Goal: Information Seeking & Learning: Learn about a topic

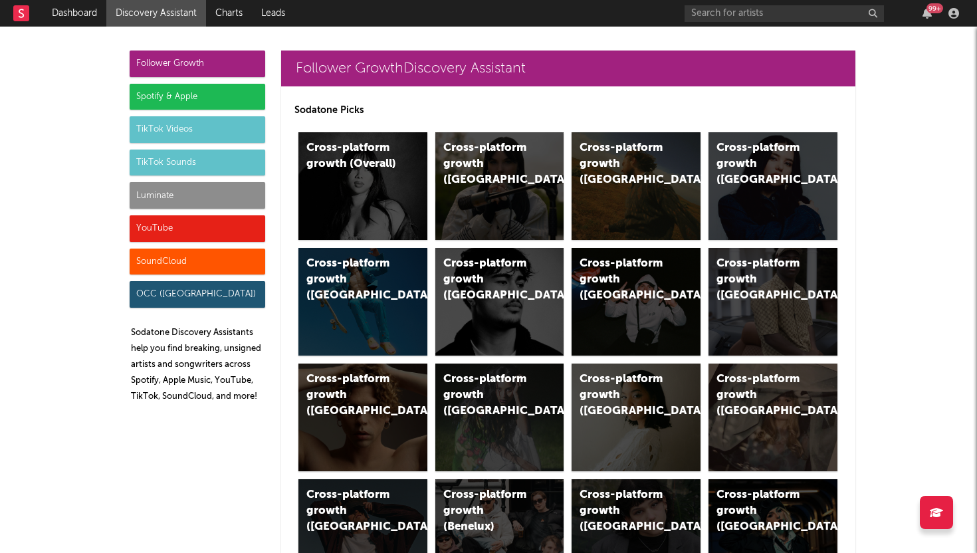
click at [21, 20] on rect at bounding box center [21, 13] width 16 height 16
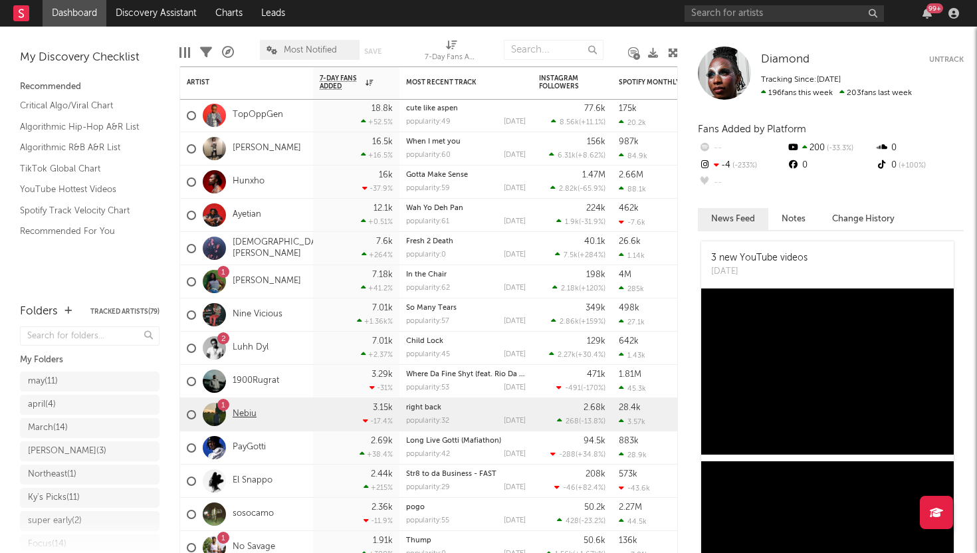
click at [235, 416] on link "Nebiu" at bounding box center [245, 414] width 24 height 11
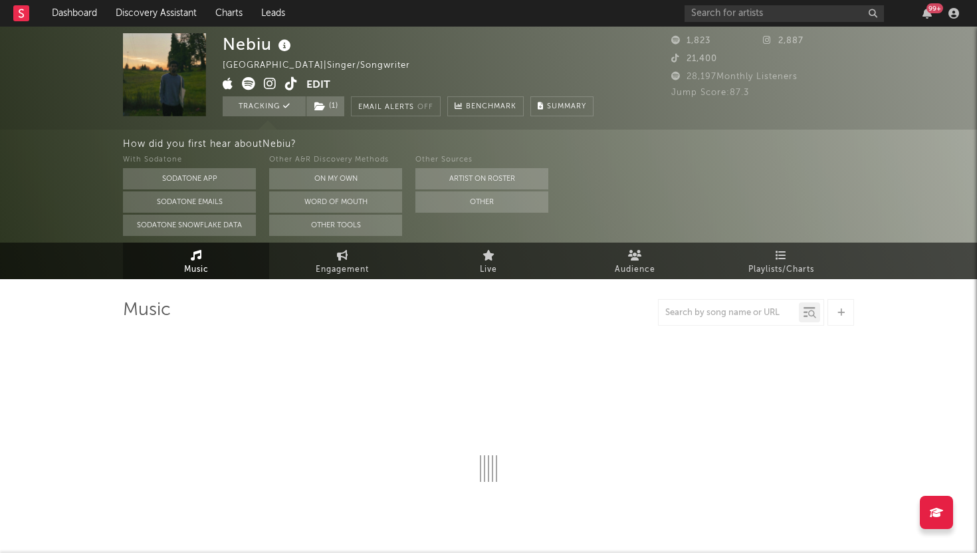
select select "1w"
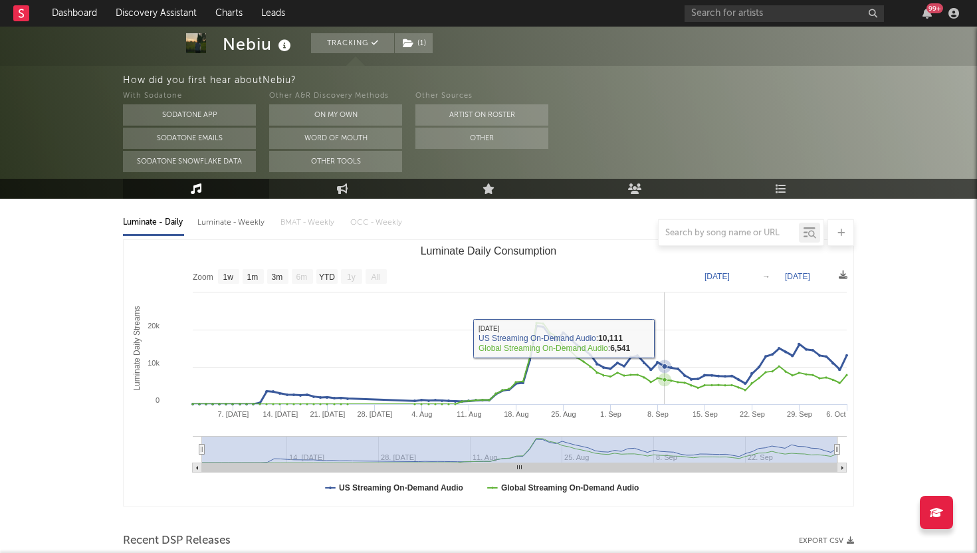
scroll to position [189, 0]
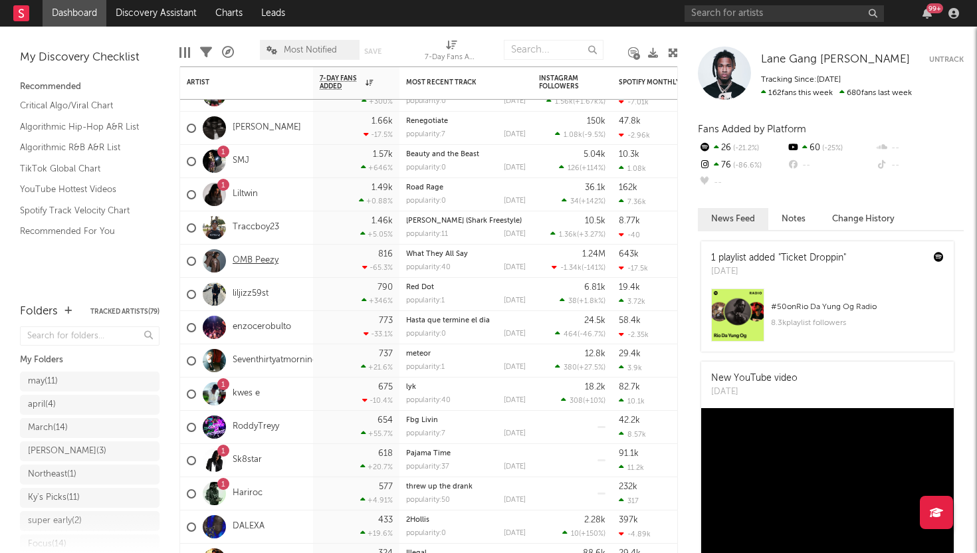
click at [265, 259] on link "OMB Peezy" at bounding box center [256, 260] width 46 height 11
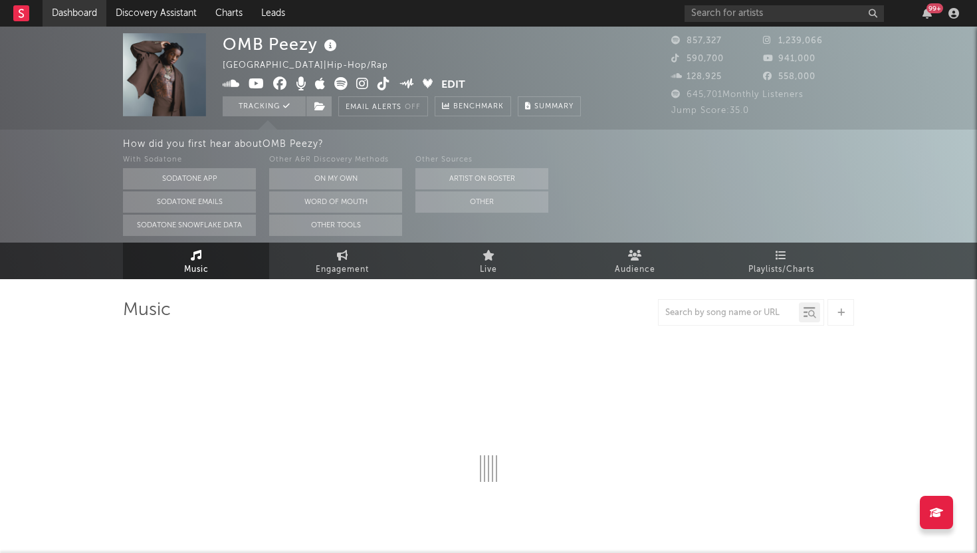
select select "6m"
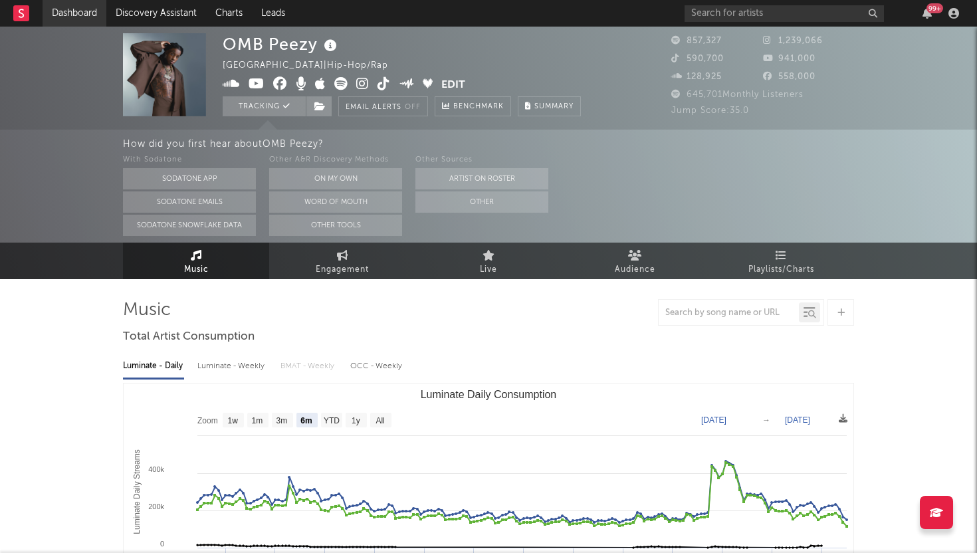
select select "6m"
click at [13, 11] on rect at bounding box center [21, 13] width 16 height 16
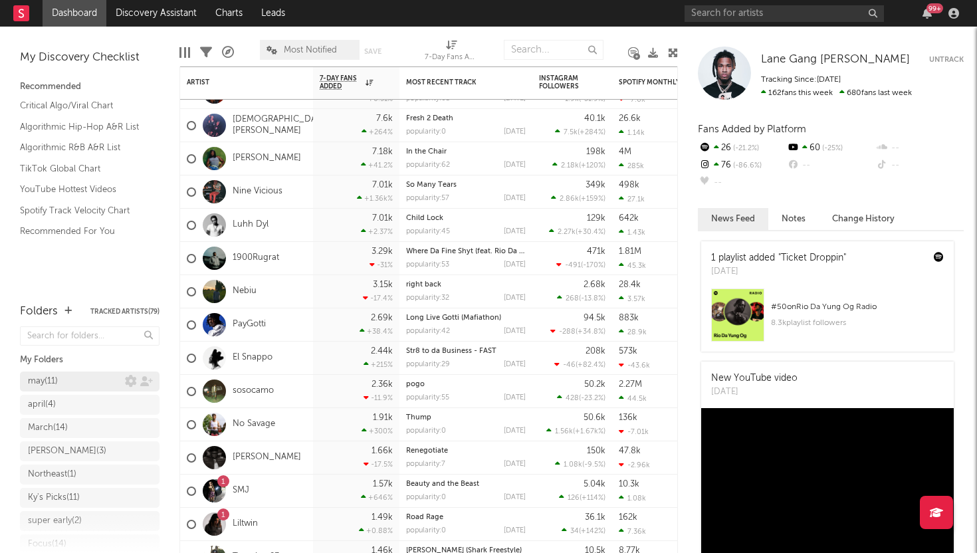
click at [92, 376] on div "may ( 11 )" at bounding box center [76, 382] width 97 height 16
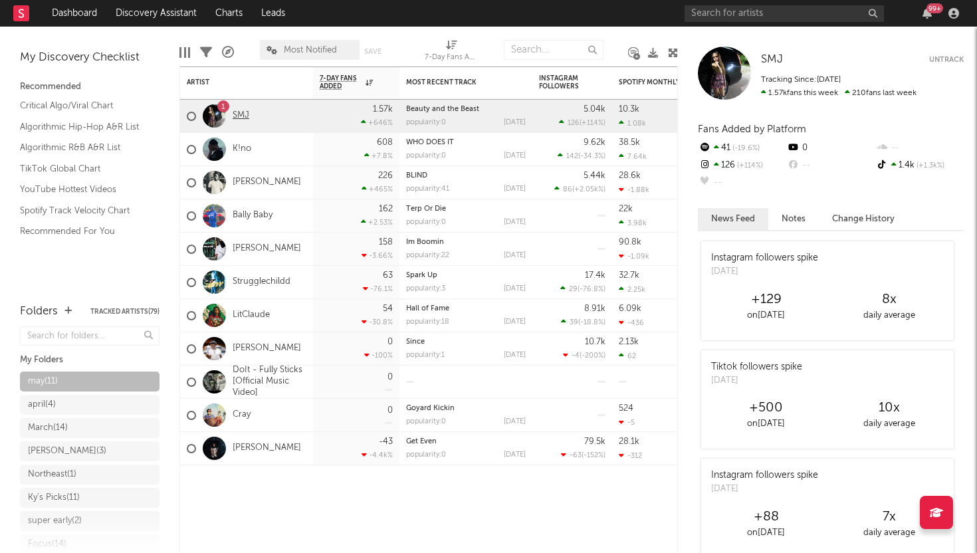
click at [242, 119] on link "SMJ" at bounding box center [241, 115] width 17 height 11
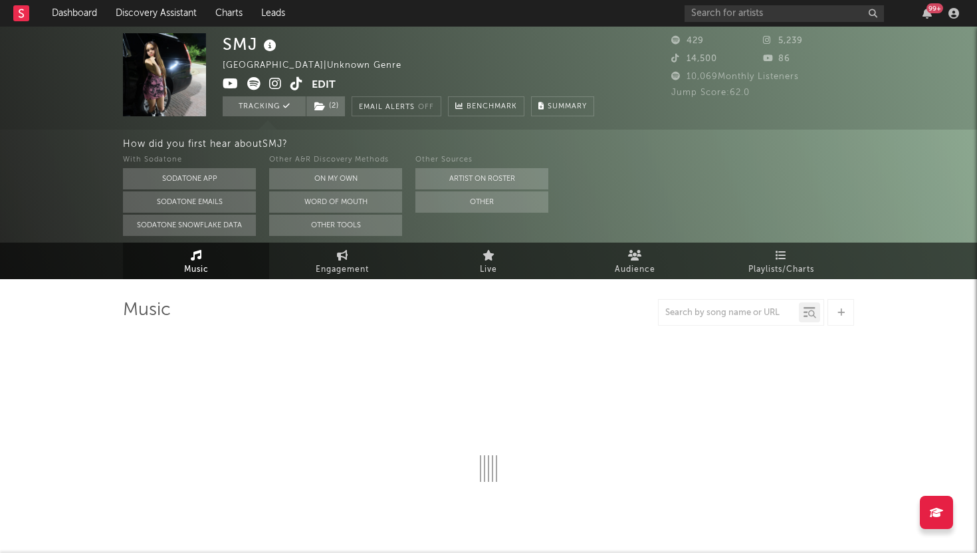
select select "6m"
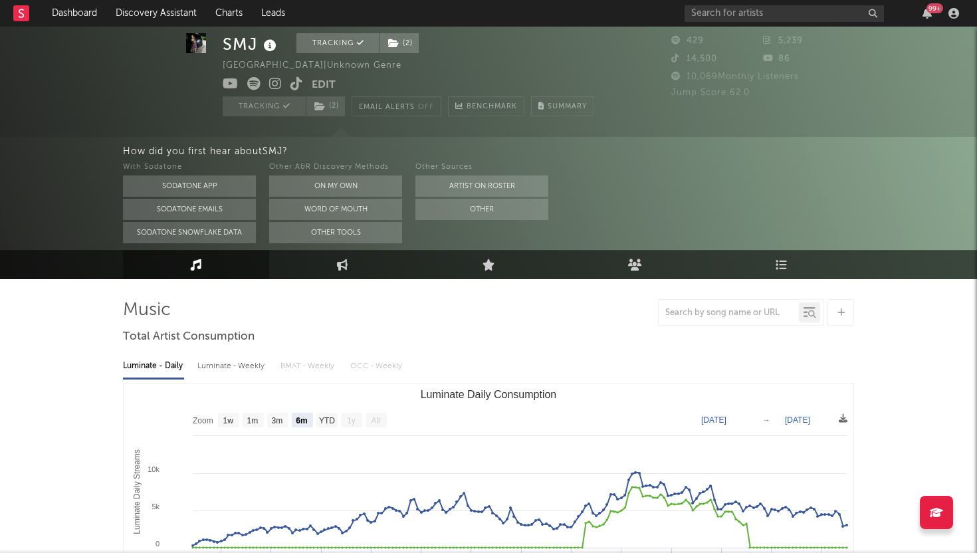
scroll to position [79, 0]
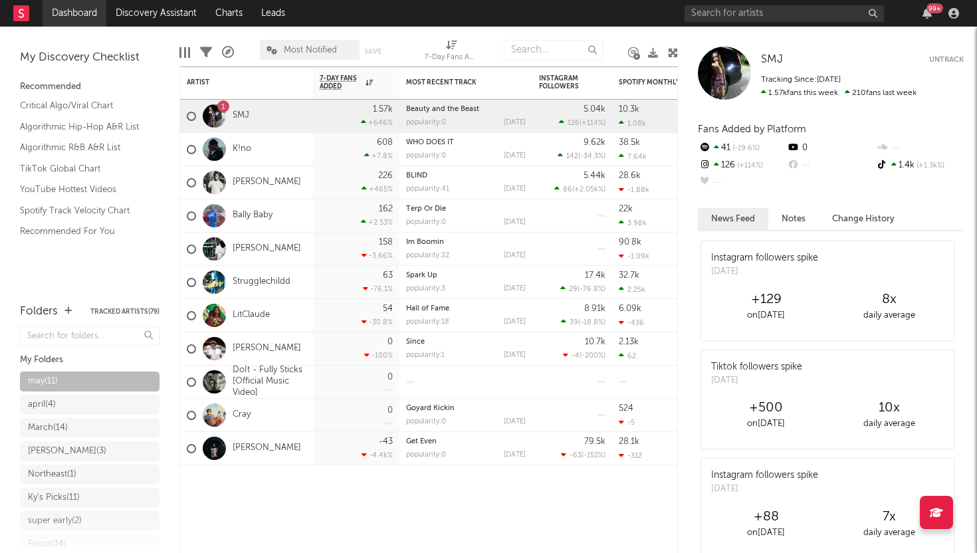
click at [69, 11] on link "Dashboard" at bounding box center [75, 13] width 64 height 27
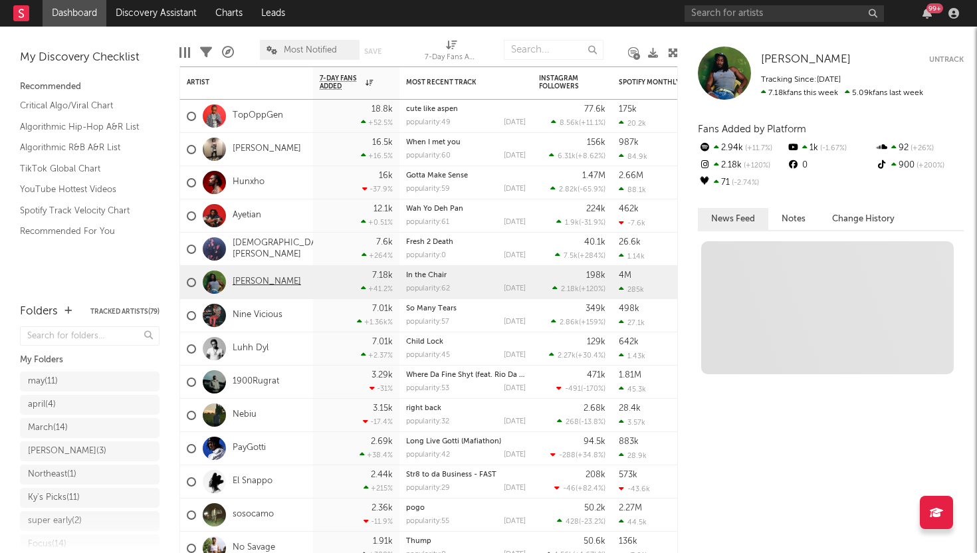
click at [247, 284] on link "[PERSON_NAME]" at bounding box center [267, 282] width 68 height 11
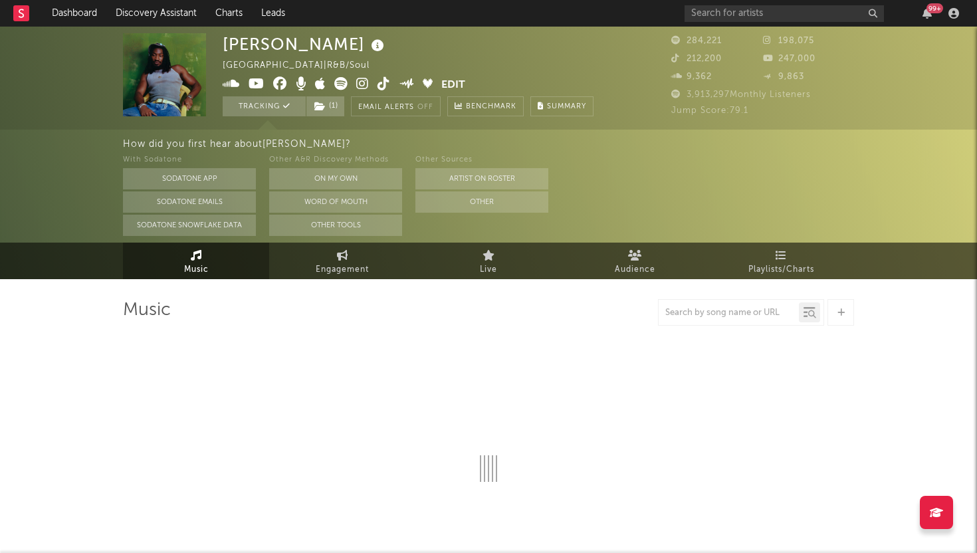
select select "6m"
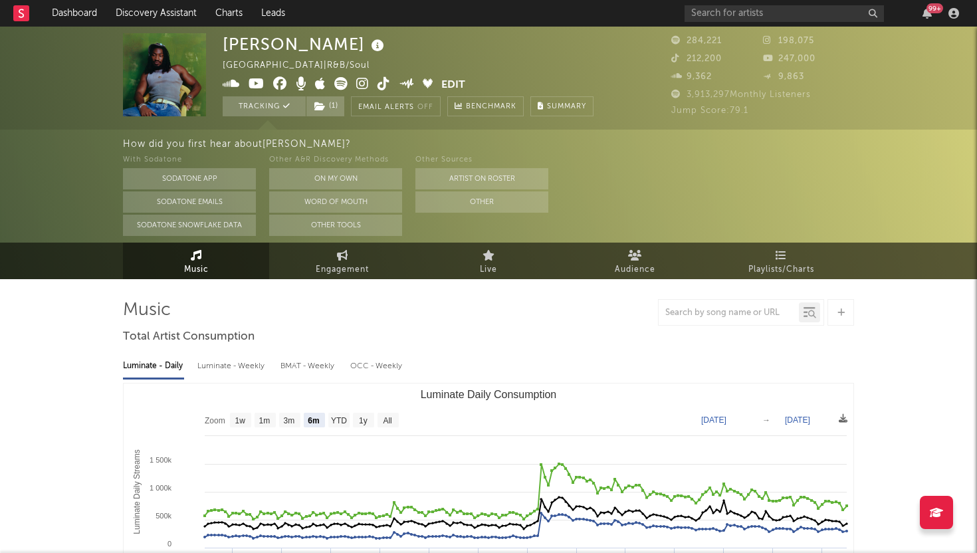
click at [23, 9] on icon at bounding box center [21, 13] width 5 height 9
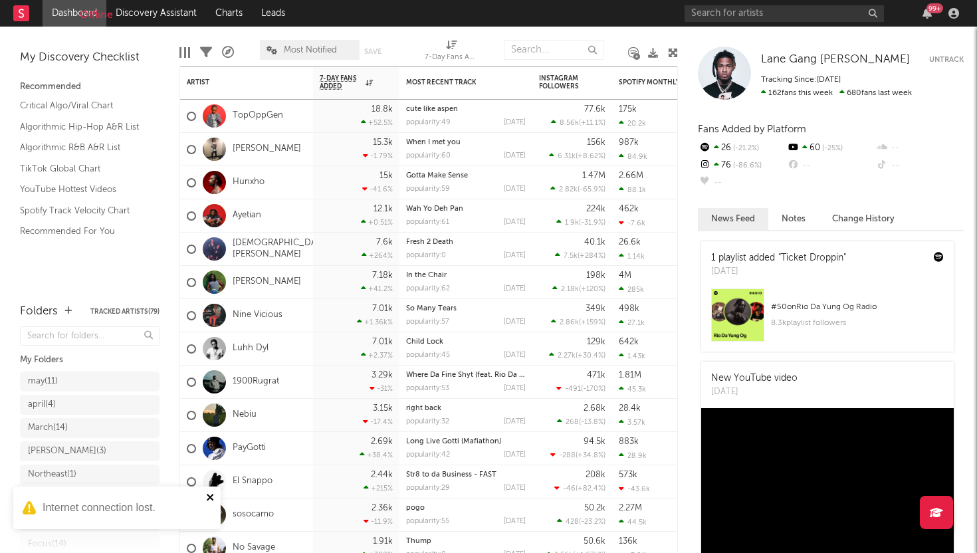
click at [208, 499] on icon "close" at bounding box center [210, 497] width 7 height 7
